Goal: Task Accomplishment & Management: Use online tool/utility

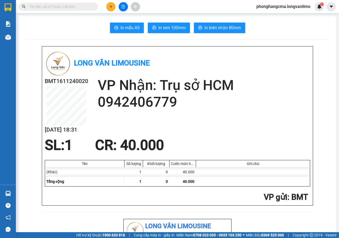
click at [125, 8] on button at bounding box center [123, 6] width 9 height 9
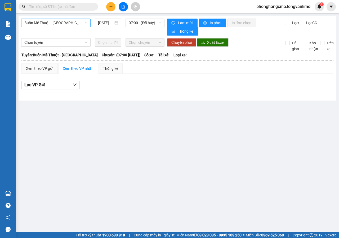
click at [78, 23] on span "Buôn Mê Thuột - [GEOGRAPHIC_DATA]" at bounding box center [55, 23] width 63 height 8
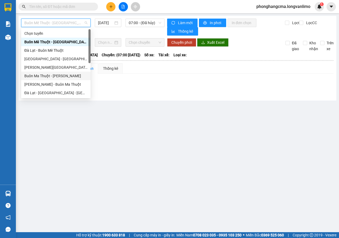
click at [48, 76] on div "Buôn Ma Thuột - [PERSON_NAME]" at bounding box center [55, 76] width 63 height 6
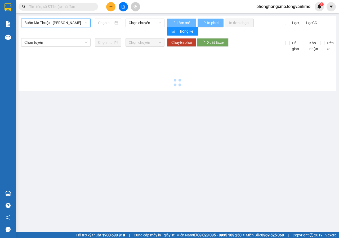
type input "[DATE]"
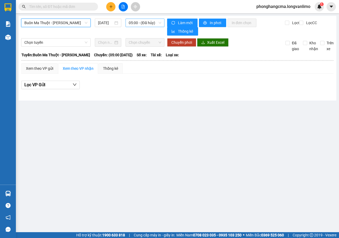
click at [146, 22] on span "05:00 - (Đã hủy)" at bounding box center [145, 23] width 32 height 8
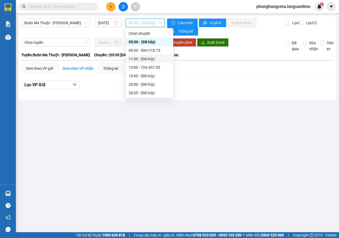
scroll to position [76, 0]
click at [144, 59] on div "21:30 - 47F-001.52" at bounding box center [149, 59] width 41 height 6
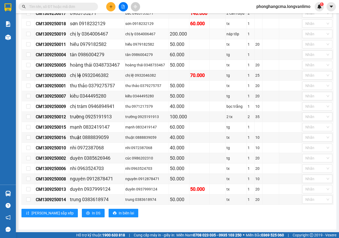
scroll to position [10, 0]
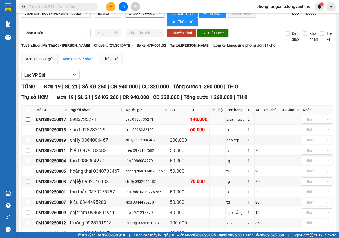
click at [28, 120] on input "checkbox" at bounding box center [28, 119] width 4 height 4
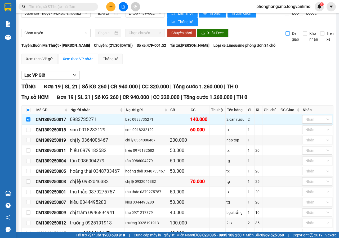
scroll to position [0, 0]
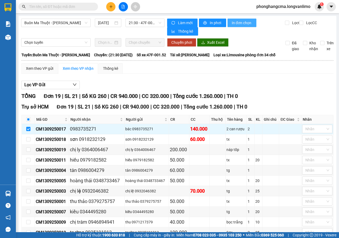
click at [236, 24] on span "In đơn chọn" at bounding box center [242, 23] width 20 height 6
click at [240, 23] on span "In đơn chọn" at bounding box center [242, 23] width 20 height 6
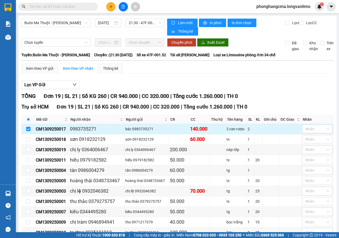
click at [29, 128] on input "checkbox" at bounding box center [28, 129] width 4 height 4
checkbox input "false"
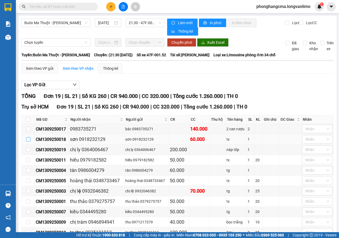
click at [27, 140] on input "checkbox" at bounding box center [28, 139] width 4 height 4
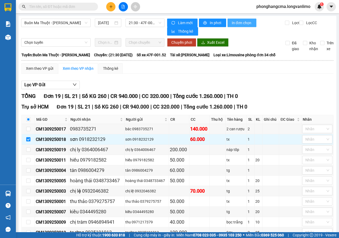
click at [239, 23] on span "In đơn chọn" at bounding box center [242, 23] width 20 height 6
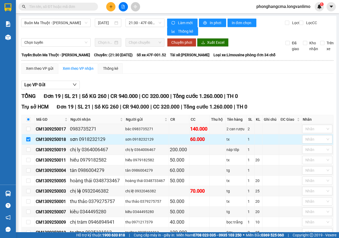
click at [29, 138] on input "checkbox" at bounding box center [28, 139] width 4 height 4
checkbox input "false"
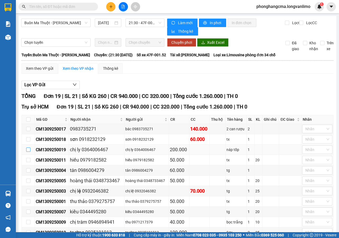
click at [29, 149] on input "checkbox" at bounding box center [28, 149] width 4 height 4
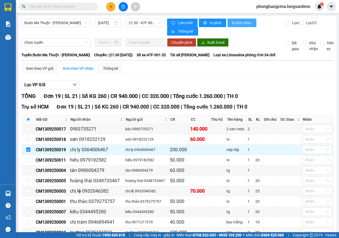
click at [236, 25] on span "In đơn chọn" at bounding box center [242, 23] width 20 height 6
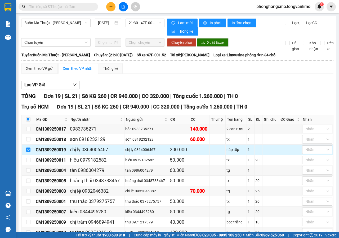
click at [28, 150] on input "checkbox" at bounding box center [28, 149] width 4 height 4
checkbox input "false"
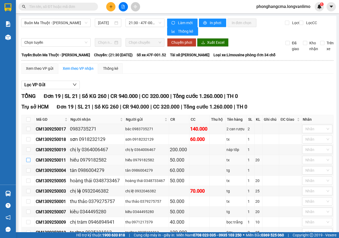
click at [27, 159] on input "checkbox" at bounding box center [28, 160] width 4 height 4
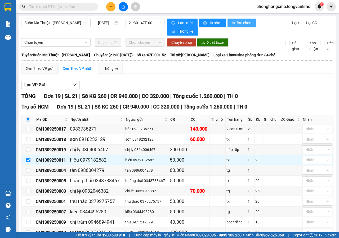
click at [240, 22] on span "In đơn chọn" at bounding box center [242, 23] width 20 height 6
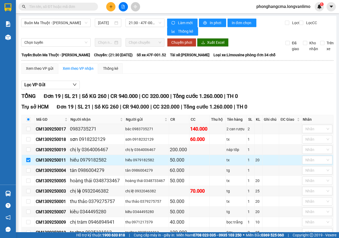
click at [29, 160] on input "checkbox" at bounding box center [28, 160] width 4 height 4
checkbox input "false"
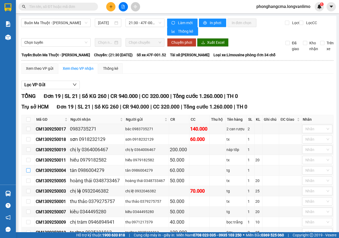
click at [29, 170] on input "checkbox" at bounding box center [28, 170] width 4 height 4
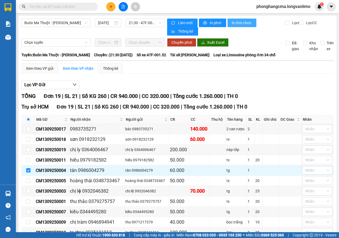
click at [241, 24] on span "In đơn chọn" at bounding box center [242, 23] width 20 height 6
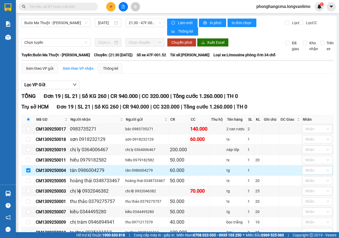
drag, startPoint x: 28, startPoint y: 170, endPoint x: 29, endPoint y: 173, distance: 2.8
click at [28, 170] on input "checkbox" at bounding box center [28, 170] width 4 height 4
checkbox input "false"
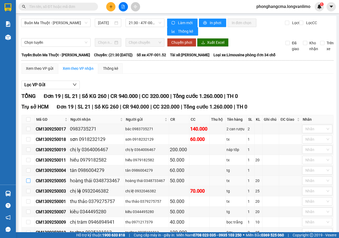
click at [28, 181] on input "checkbox" at bounding box center [28, 180] width 4 height 4
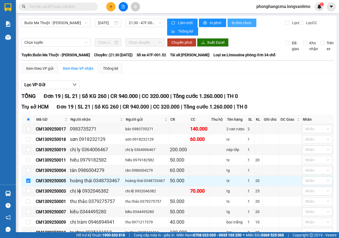
click at [238, 21] on span "In đơn chọn" at bounding box center [242, 23] width 20 height 6
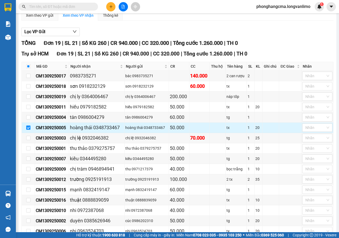
click at [29, 127] on input "checkbox" at bounding box center [28, 127] width 4 height 4
checkbox input "false"
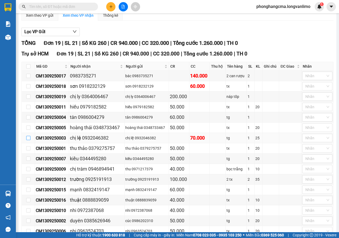
click at [28, 138] on input "checkbox" at bounding box center [28, 138] width 4 height 4
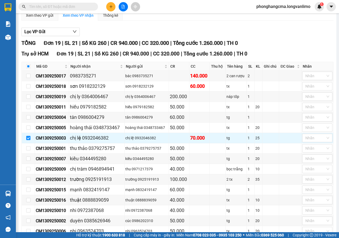
scroll to position [0, 0]
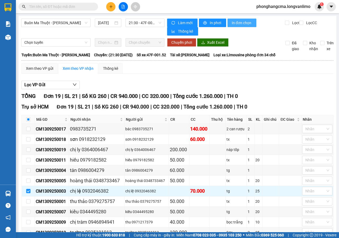
click at [240, 24] on span "In đơn chọn" at bounding box center [242, 23] width 20 height 6
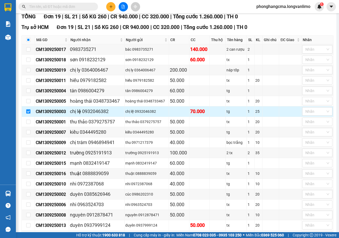
click at [28, 112] on input "checkbox" at bounding box center [28, 111] width 4 height 4
checkbox input "false"
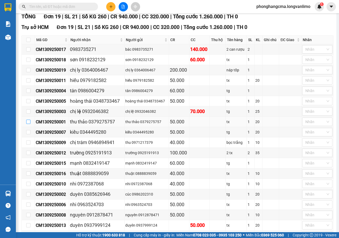
click at [29, 122] on input "checkbox" at bounding box center [28, 122] width 4 height 4
checkbox input "true"
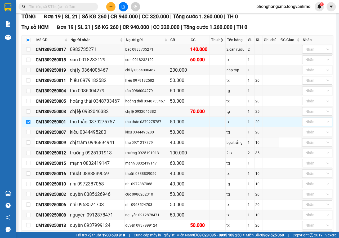
scroll to position [0, 0]
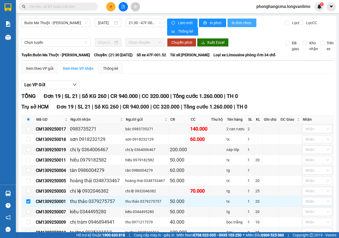
click at [238, 25] on span "In đơn chọn" at bounding box center [242, 23] width 20 height 6
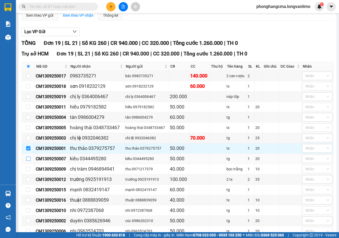
click at [29, 158] on input "checkbox" at bounding box center [28, 158] width 4 height 4
checkbox input "true"
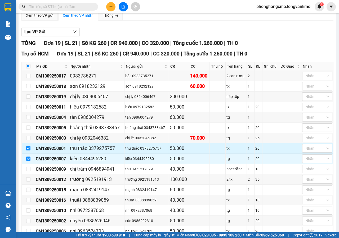
click at [28, 147] on input "checkbox" at bounding box center [28, 148] width 4 height 4
checkbox input "false"
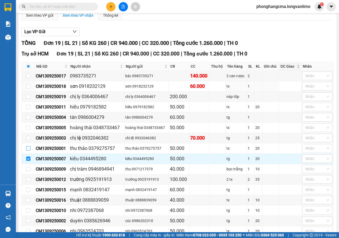
scroll to position [0, 0]
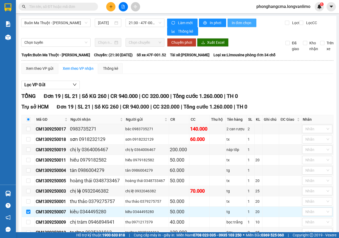
click at [243, 24] on span "In đơn chọn" at bounding box center [242, 23] width 20 height 6
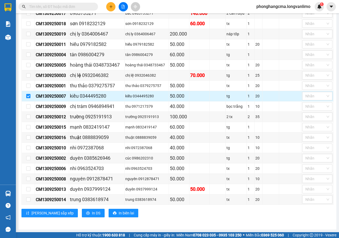
click at [27, 96] on input "checkbox" at bounding box center [28, 96] width 4 height 4
checkbox input "false"
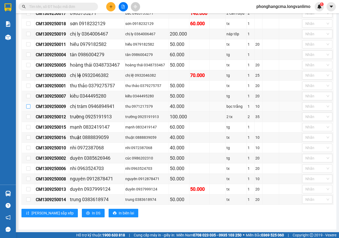
click at [28, 107] on input "checkbox" at bounding box center [28, 106] width 4 height 4
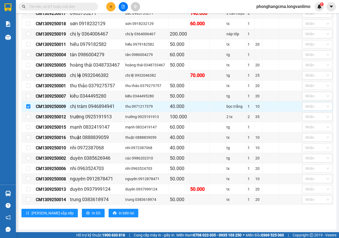
scroll to position [0, 0]
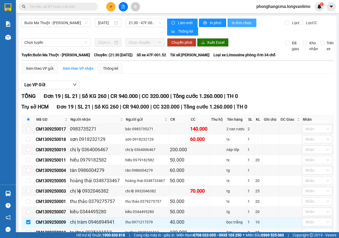
click at [236, 24] on span "In đơn chọn" at bounding box center [242, 23] width 20 height 6
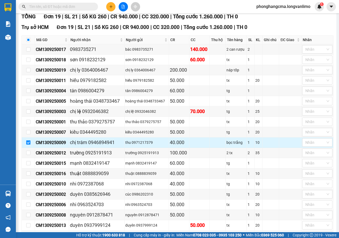
click at [28, 143] on input "checkbox" at bounding box center [28, 142] width 4 height 4
checkbox input "false"
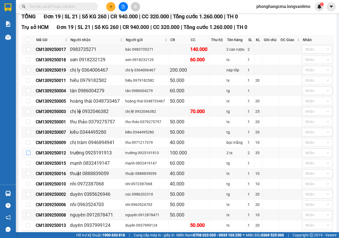
click at [28, 153] on input "checkbox" at bounding box center [28, 153] width 4 height 4
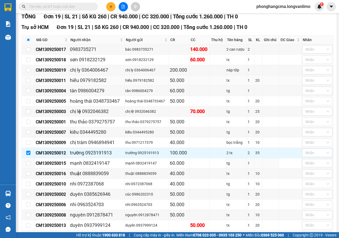
scroll to position [0, 0]
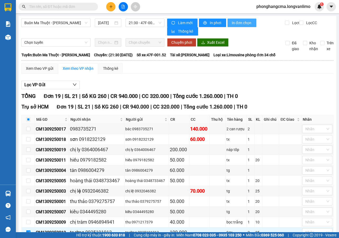
click at [238, 23] on span "In đơn chọn" at bounding box center [242, 23] width 20 height 6
click at [239, 24] on span "In đơn chọn" at bounding box center [242, 23] width 20 height 6
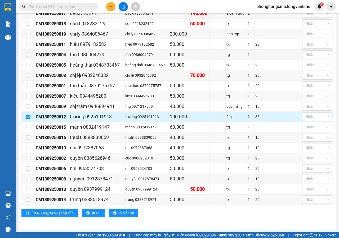
click at [29, 117] on input "checkbox" at bounding box center [28, 117] width 4 height 4
checkbox input "false"
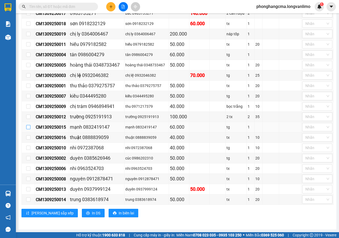
click at [28, 127] on input "checkbox" at bounding box center [28, 127] width 4 height 4
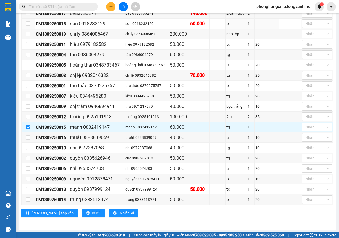
scroll to position [0, 0]
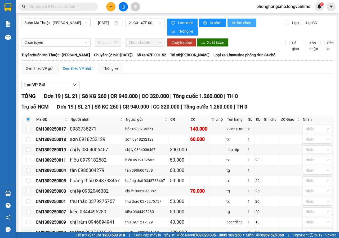
click at [240, 25] on span "In đơn chọn" at bounding box center [242, 23] width 20 height 6
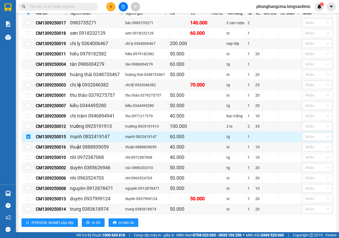
click at [28, 137] on input "checkbox" at bounding box center [28, 136] width 4 height 4
checkbox input "false"
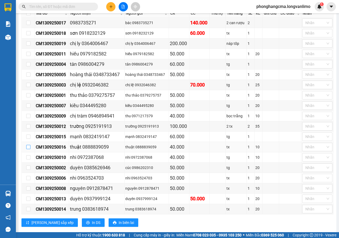
click at [28, 147] on input "checkbox" at bounding box center [28, 147] width 4 height 4
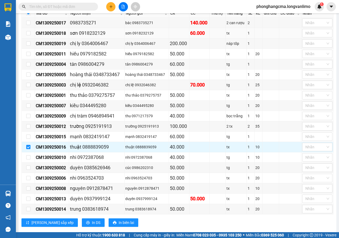
scroll to position [0, 0]
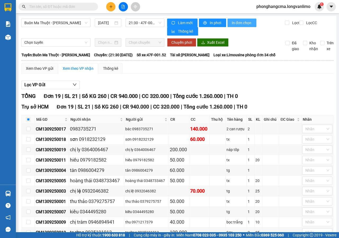
click at [240, 25] on span "In đơn chọn" at bounding box center [242, 23] width 20 height 6
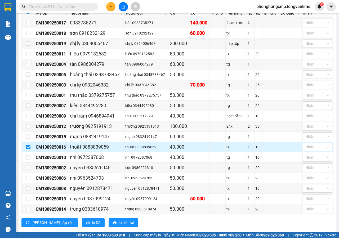
click at [29, 147] on input "checkbox" at bounding box center [28, 147] width 4 height 4
checkbox input "false"
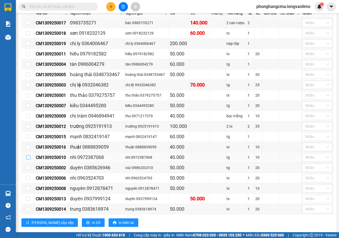
click at [29, 158] on input "checkbox" at bounding box center [28, 157] width 4 height 4
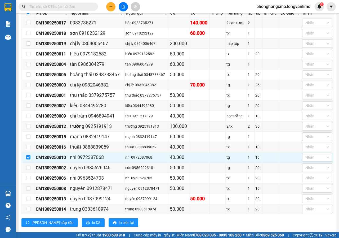
scroll to position [0, 0]
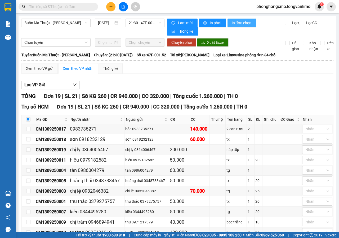
click at [243, 23] on span "In đơn chọn" at bounding box center [242, 23] width 20 height 6
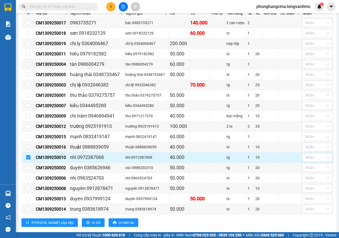
click at [28, 158] on input "checkbox" at bounding box center [28, 157] width 4 height 4
checkbox input "false"
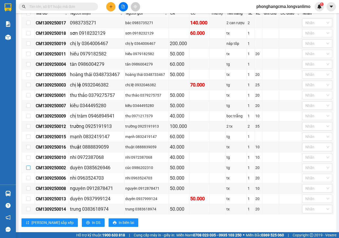
click at [29, 166] on input "checkbox" at bounding box center [28, 167] width 4 height 4
checkbox input "true"
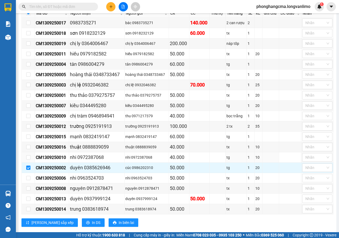
scroll to position [0, 0]
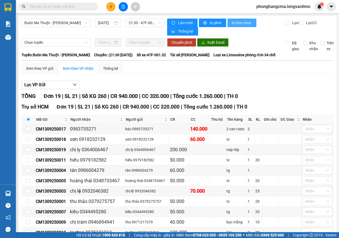
click at [240, 23] on span "In đơn chọn" at bounding box center [242, 23] width 20 height 6
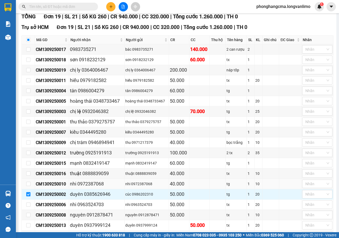
scroll to position [116, 0]
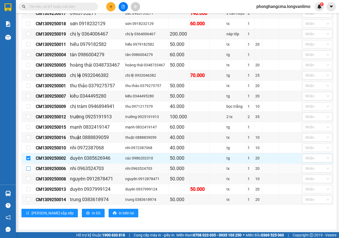
click at [29, 168] on input "checkbox" at bounding box center [28, 168] width 4 height 4
checkbox input "true"
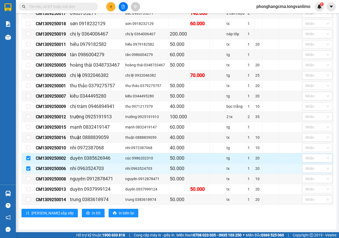
click at [29, 158] on input "checkbox" at bounding box center [28, 158] width 4 height 4
checkbox input "false"
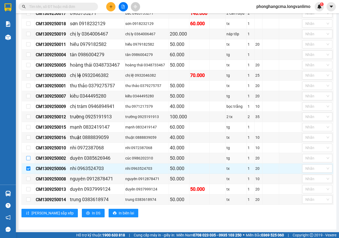
scroll to position [0, 0]
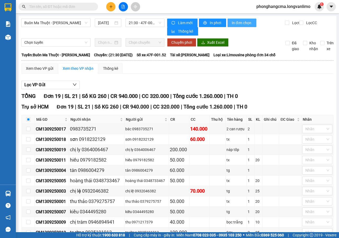
click at [234, 24] on span "In đơn chọn" at bounding box center [242, 23] width 20 height 6
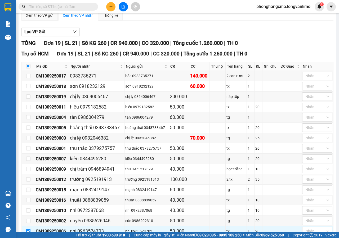
scroll to position [106, 0]
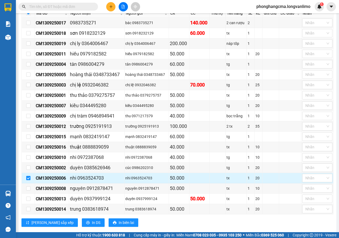
click at [29, 179] on input "checkbox" at bounding box center [28, 178] width 4 height 4
checkbox input "false"
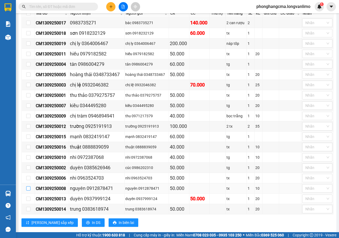
click at [29, 188] on input "checkbox" at bounding box center [28, 188] width 4 height 4
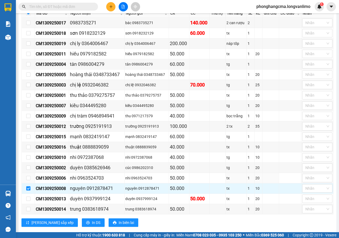
scroll to position [0, 0]
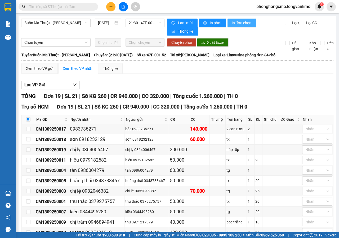
click at [237, 24] on span "In đơn chọn" at bounding box center [242, 23] width 20 height 6
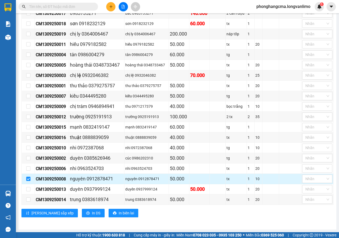
drag, startPoint x: 27, startPoint y: 178, endPoint x: 29, endPoint y: 183, distance: 6.0
click at [28, 180] on input "checkbox" at bounding box center [28, 179] width 4 height 4
checkbox input "false"
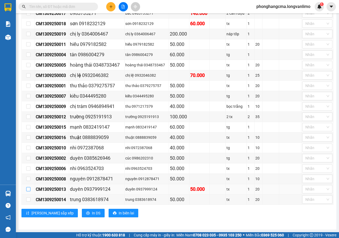
click at [29, 189] on input "checkbox" at bounding box center [28, 189] width 4 height 4
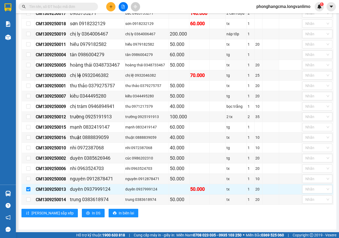
scroll to position [0, 0]
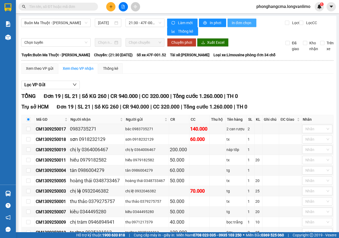
click at [236, 23] on span "In đơn chọn" at bounding box center [242, 23] width 20 height 6
checkbox input "false"
click at [239, 23] on span "In đơn chọn" at bounding box center [242, 23] width 20 height 6
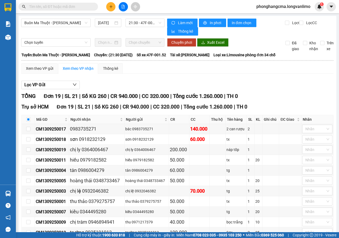
checkbox input "false"
